Goal: Information Seeking & Learning: Learn about a topic

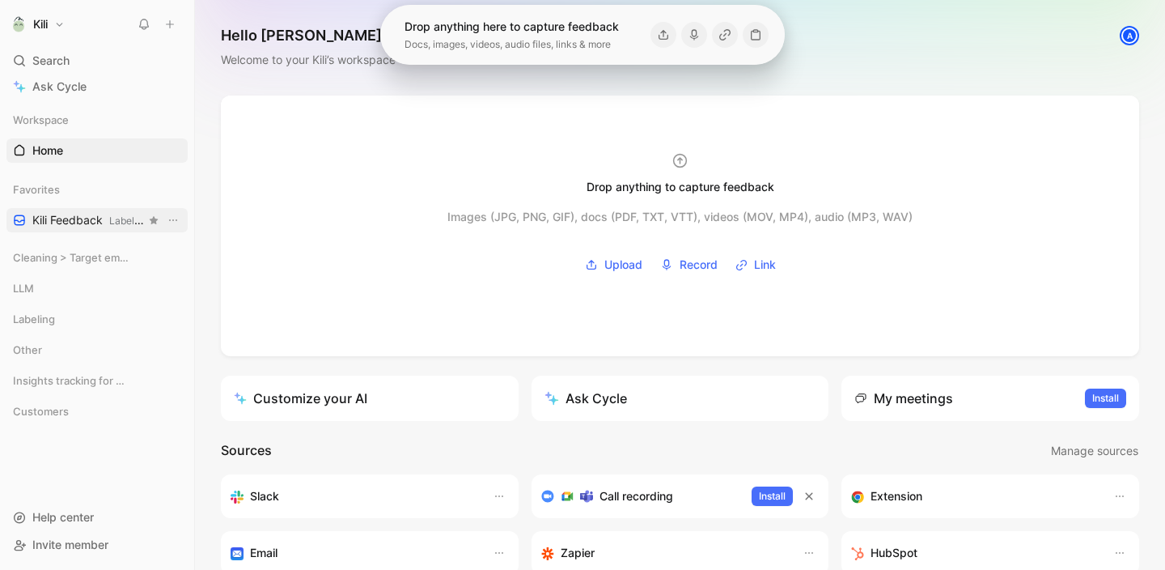
click at [117, 223] on span "Labeling" at bounding box center [128, 220] width 39 height 12
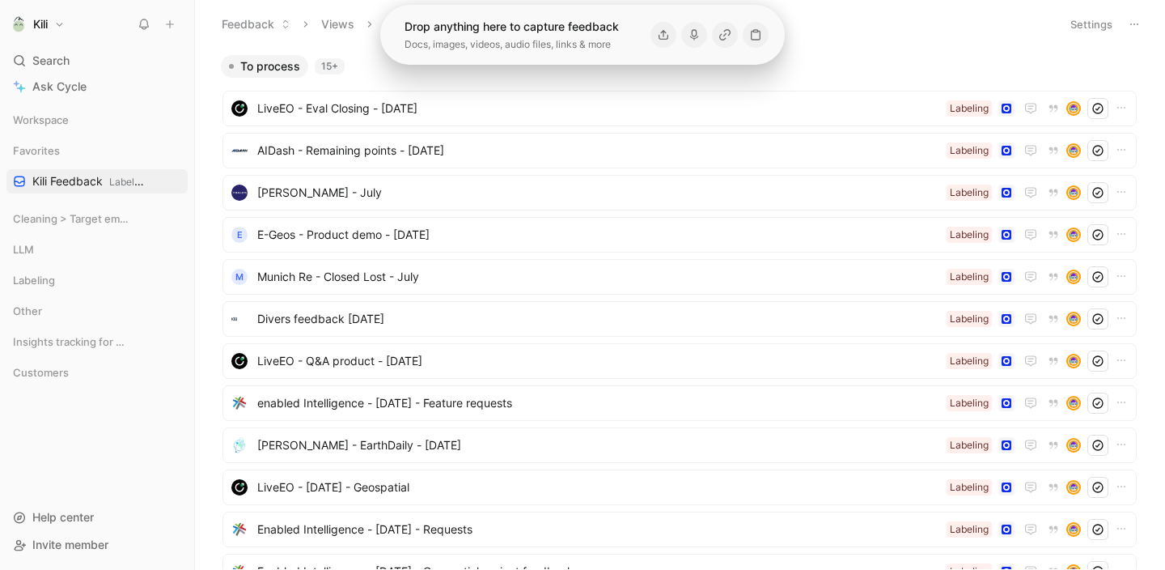
click at [925, 36] on div "Feedback Views Kili Feedback Labeling" at bounding box center [632, 25] width 839 height 28
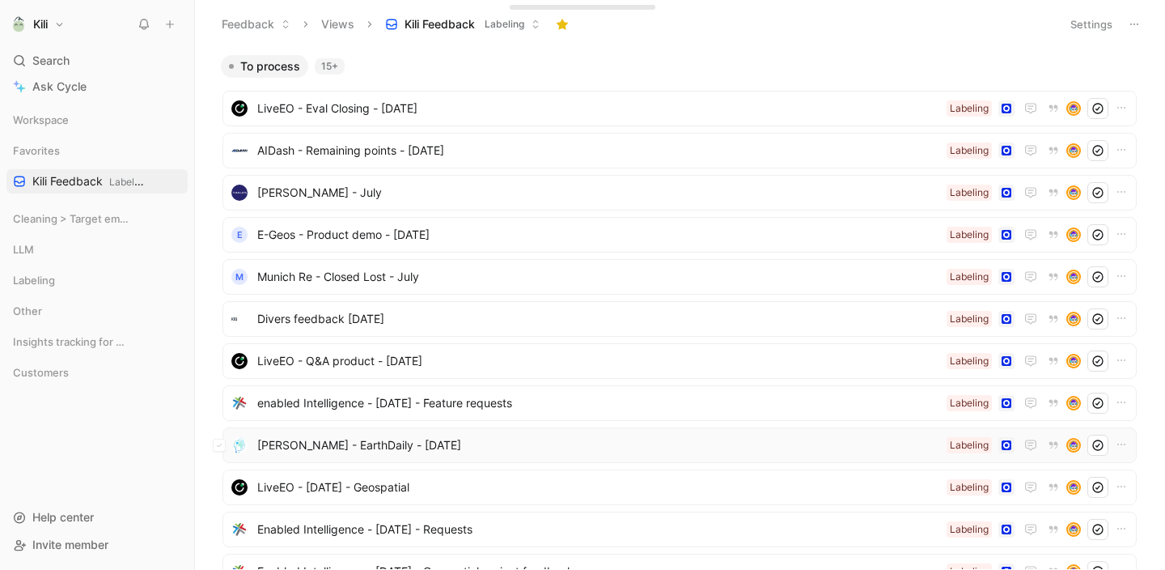
click at [405, 433] on div "[PERSON_NAME] - EarthDaily - [DATE] Labeling" at bounding box center [680, 445] width 915 height 36
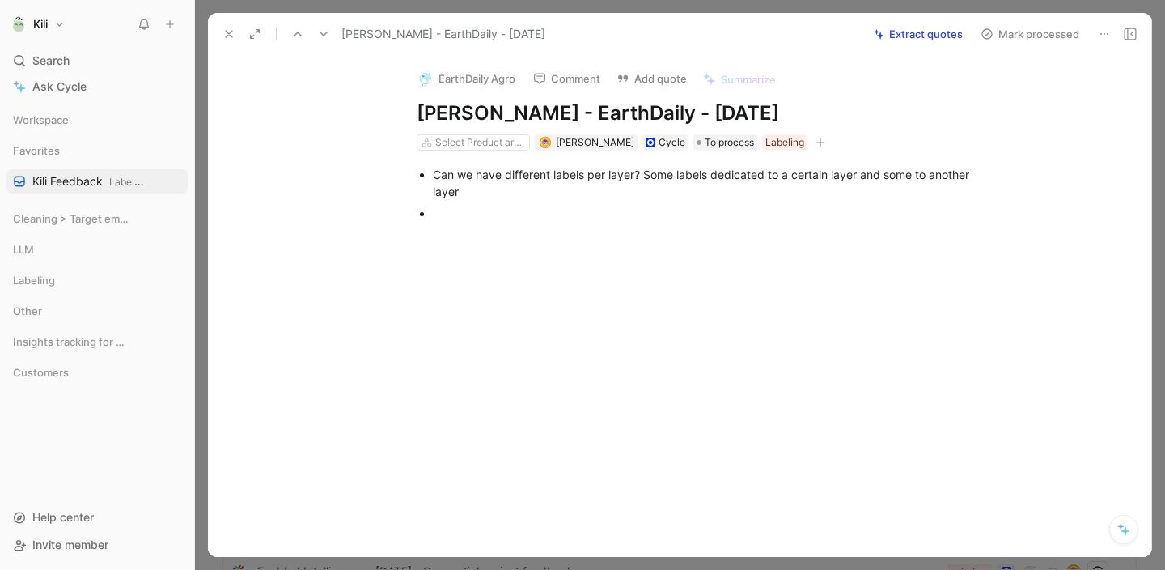
click at [1020, 180] on div "Can we have different labels per layer? Some labels dedicated to a certain laye…" at bounding box center [697, 194] width 910 height 87
click at [966, 224] on div "Can we have different labels per layer? Some labels dedicated to a certain laye…" at bounding box center [697, 194] width 910 height 87
click at [231, 34] on icon at bounding box center [229, 34] width 13 height 13
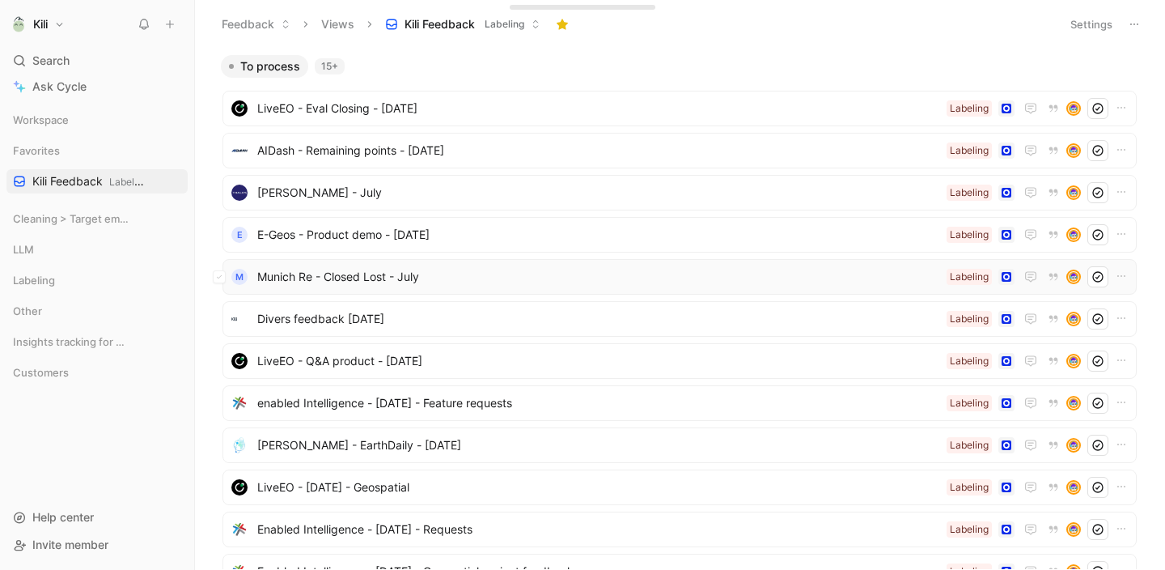
click at [387, 285] on span "Munich Re - Closed Lost - July" at bounding box center [598, 276] width 683 height 19
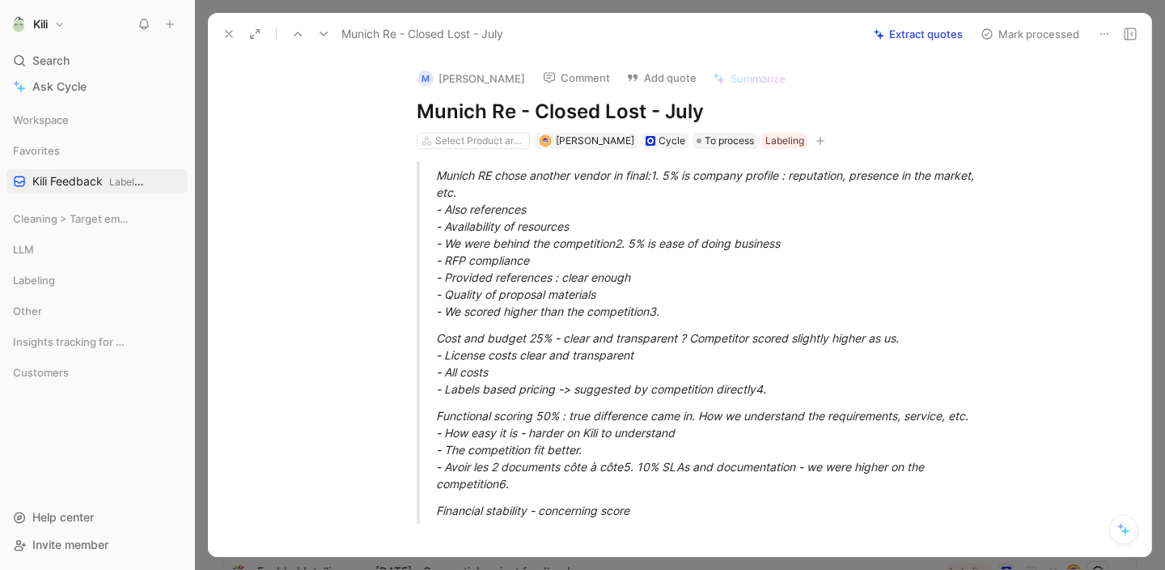
click at [231, 32] on use at bounding box center [229, 34] width 6 height 6
